Goal: Information Seeking & Learning: Learn about a topic

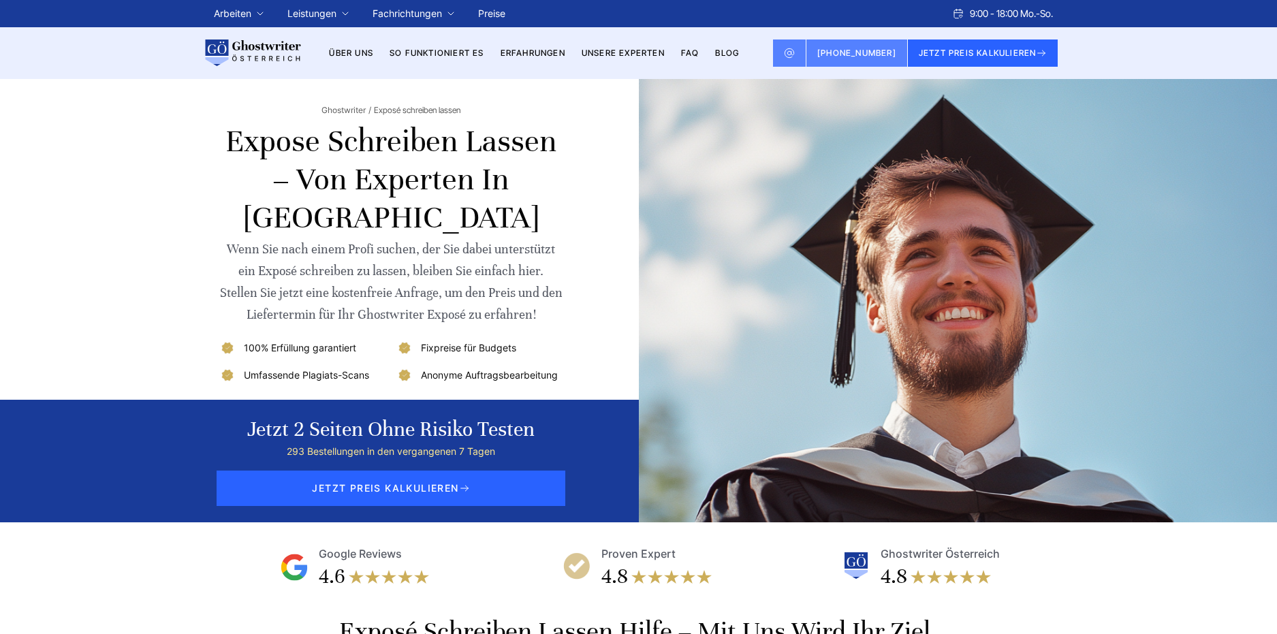
click at [415, 491] on span "JETZT PREIS KALKULIEREN" at bounding box center [391, 488] width 349 height 35
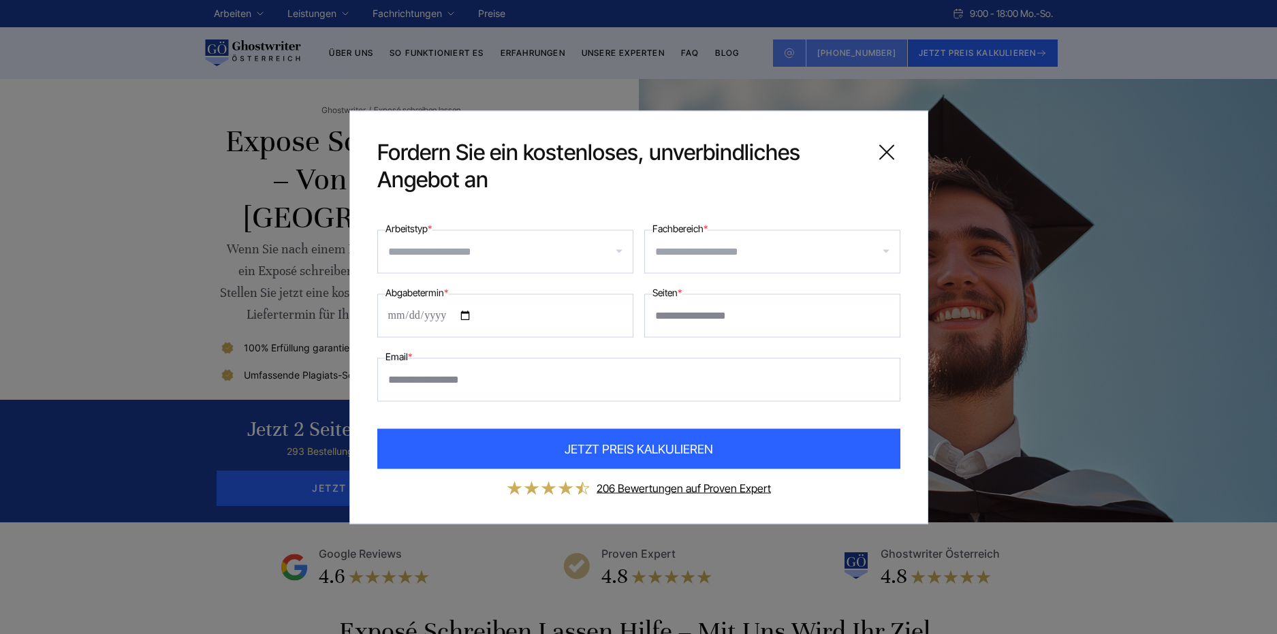
click at [874, 155] on icon at bounding box center [886, 151] width 27 height 27
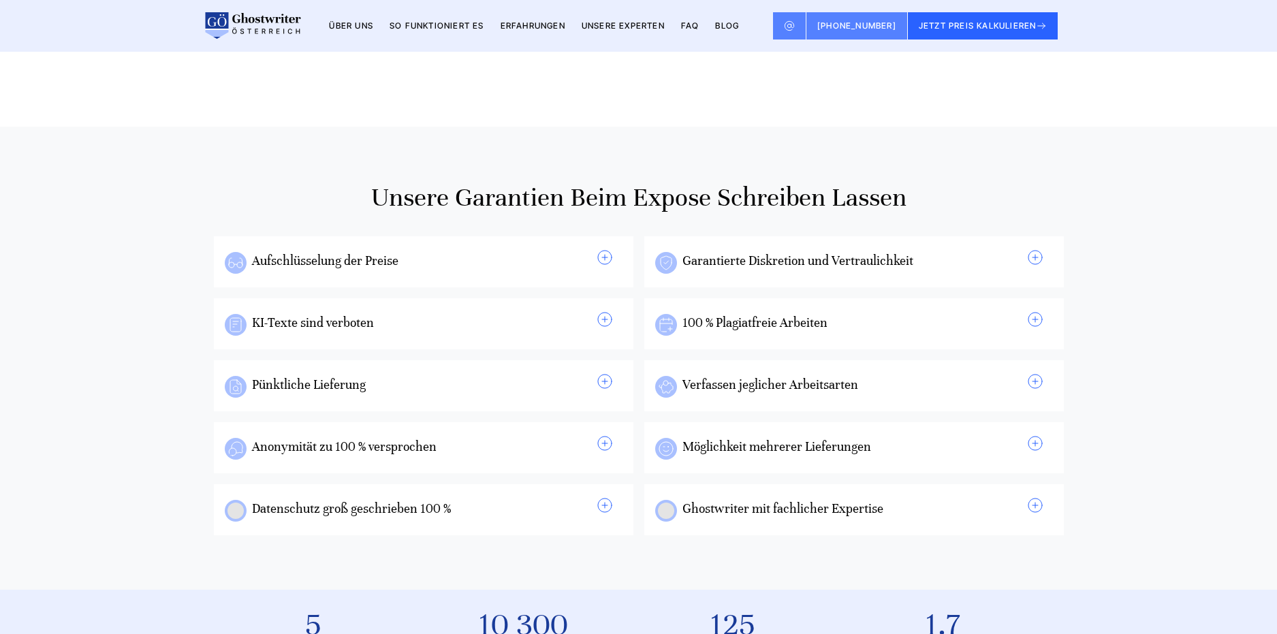
scroll to position [1158, 0]
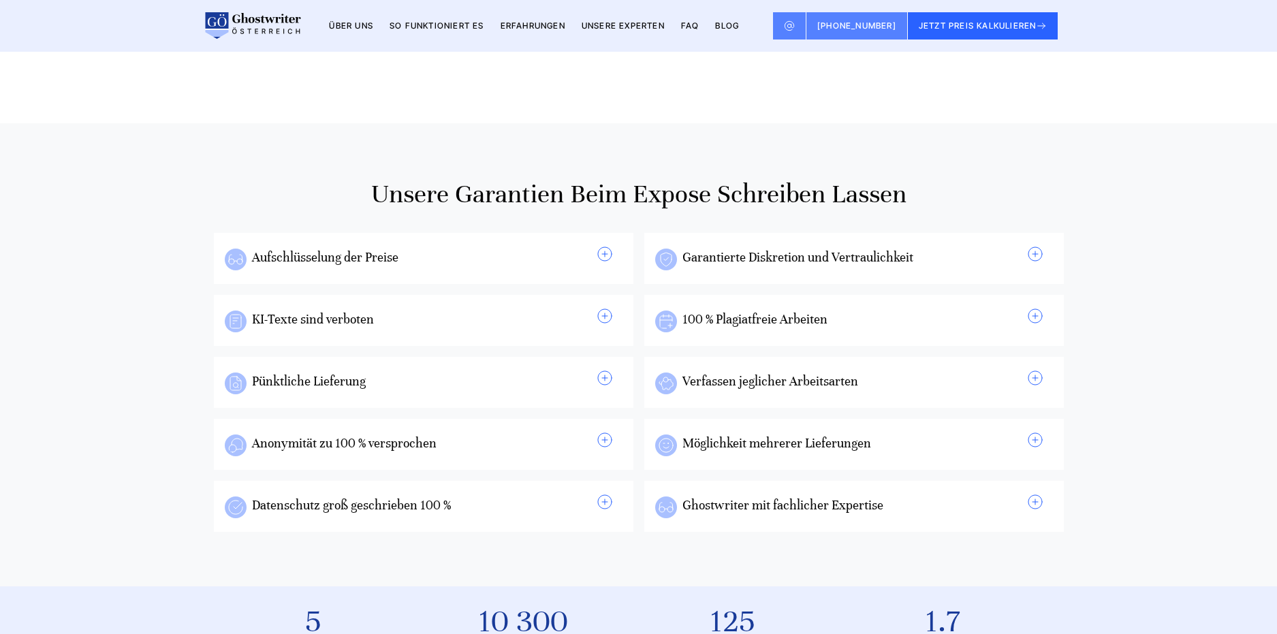
click at [595, 271] on div "Aufschlüsselung der Preise Wenn Sie bei unserer Agentur ein Exposé kaufen möcht…" at bounding box center [424, 259] width 398 height 27
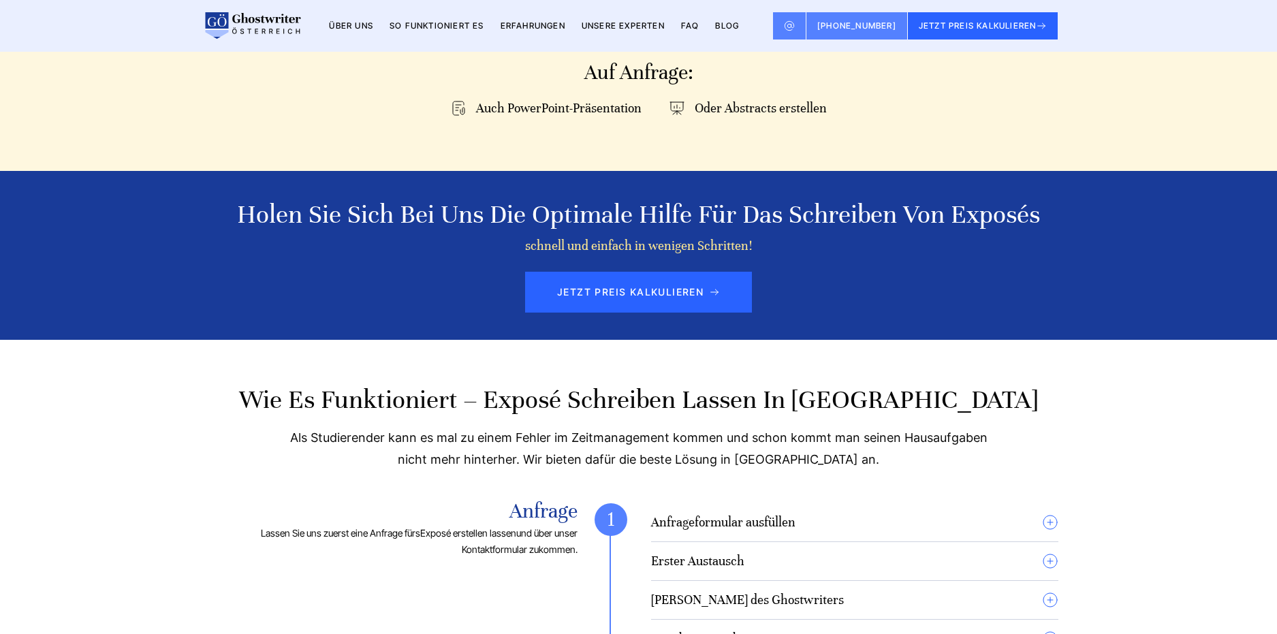
scroll to position [2179, 0]
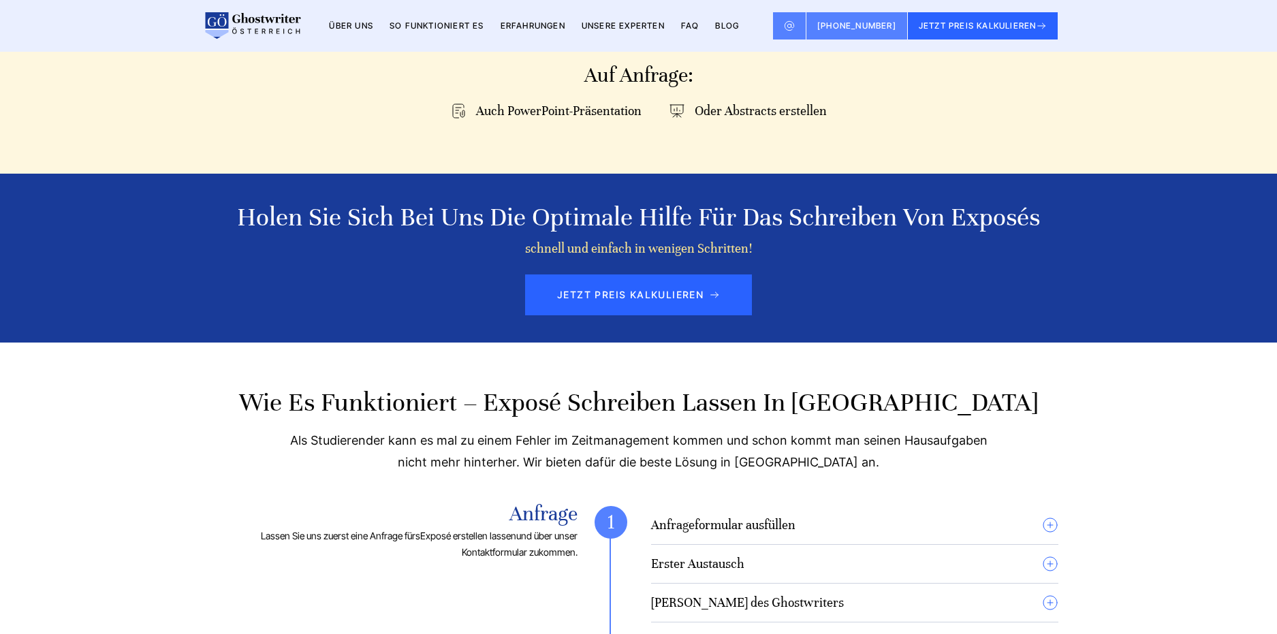
click at [693, 30] on link "FAQ" at bounding box center [690, 25] width 18 height 10
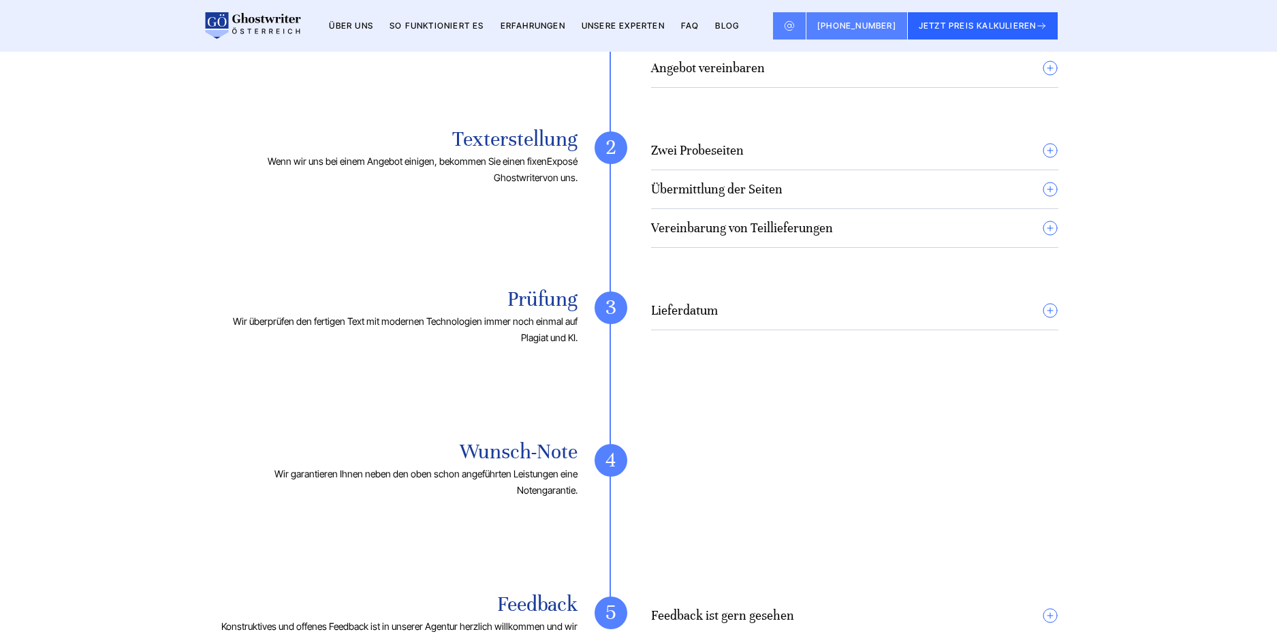
scroll to position [2803, 0]
